Goal: Find specific page/section: Find specific page/section

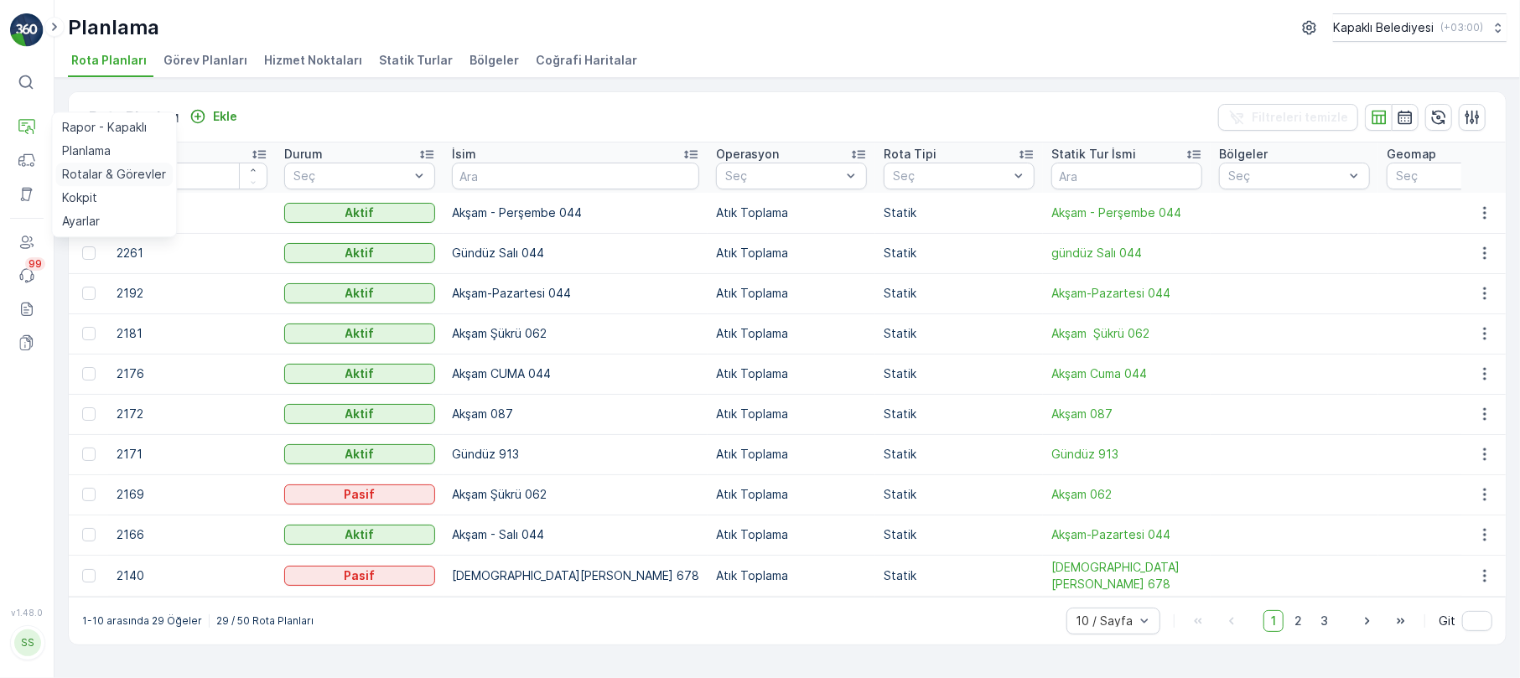
click at [99, 178] on p "Rotalar & Görevler" at bounding box center [114, 174] width 104 height 17
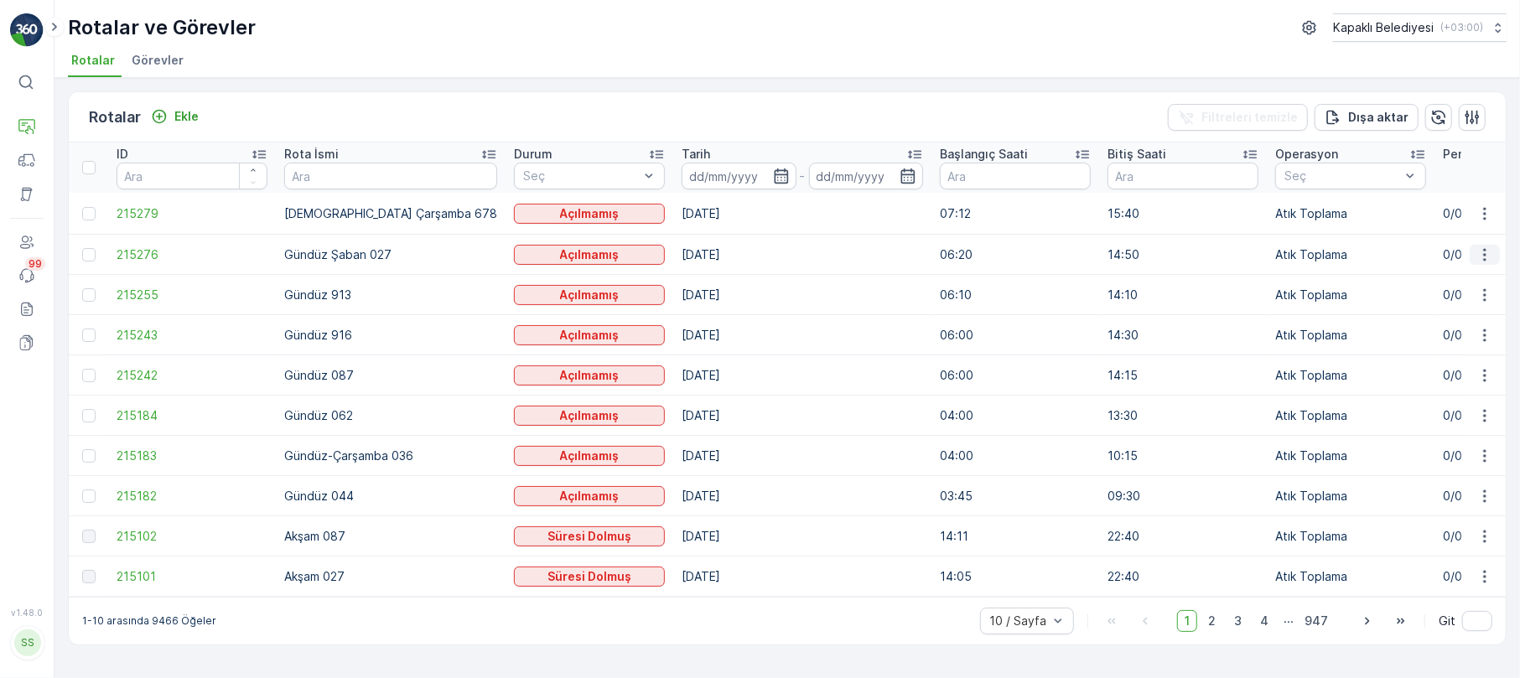
click at [1480, 249] on icon "button" at bounding box center [1484, 254] width 17 height 17
click at [1463, 272] on span "Daha fazla ayrıntı görün" at bounding box center [1445, 278] width 133 height 17
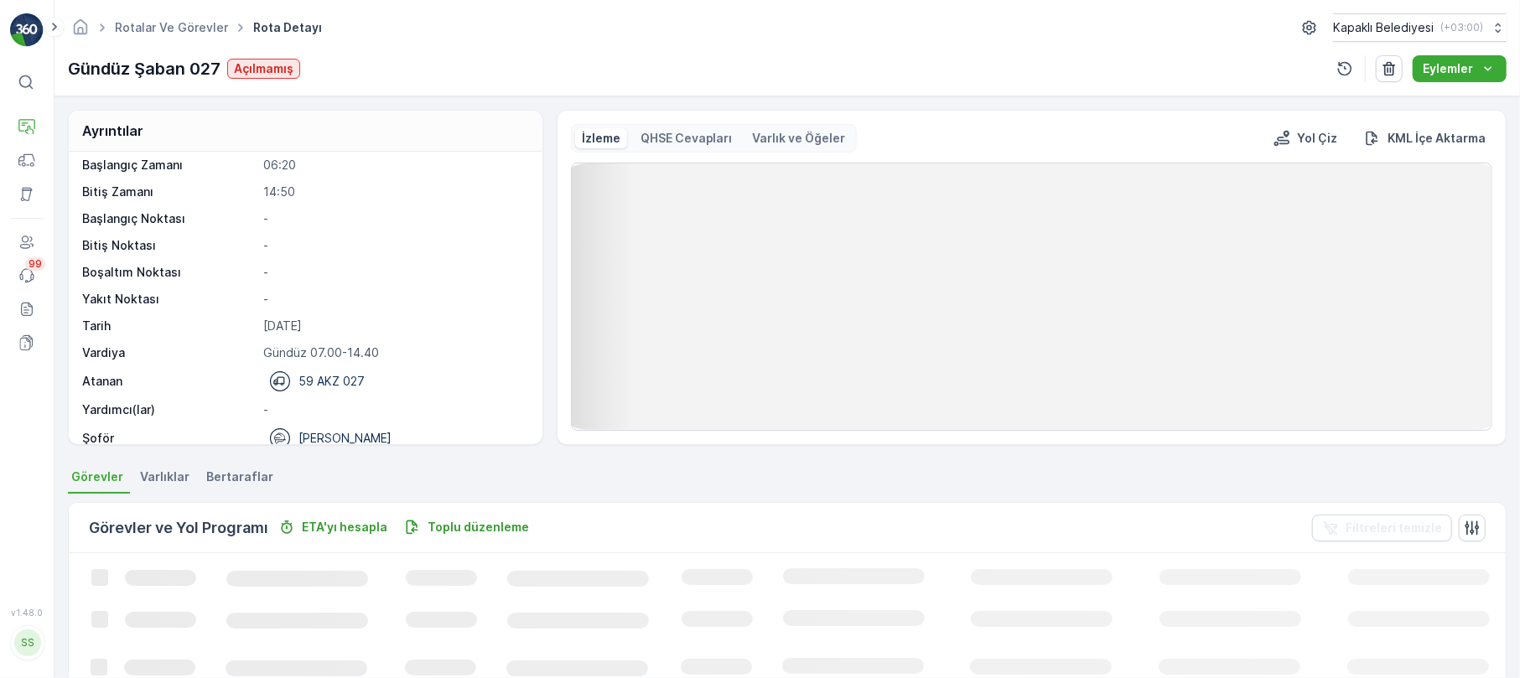
scroll to position [54, 0]
